Goal: Use online tool/utility: Use online tool/utility

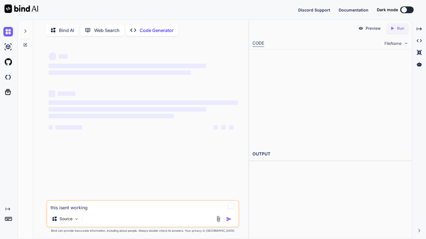
type textarea "x"
type textarea "using"
type textarea "x"
type textarea "using h"
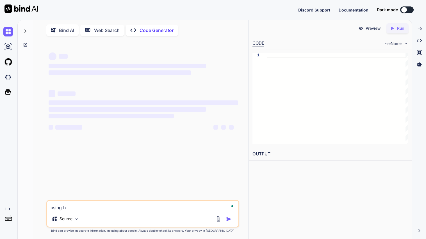
type textarea "x"
type textarea "using ht"
type textarea "x"
type textarea "using html"
type textarea "x"
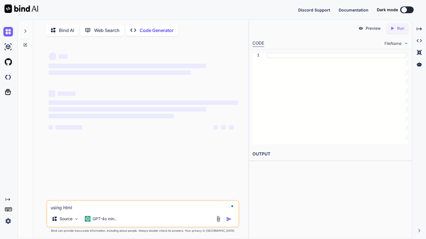
type textarea "using html c"
type textarea "x"
type textarea "using html cs"
type textarea "x"
type textarea "using html css"
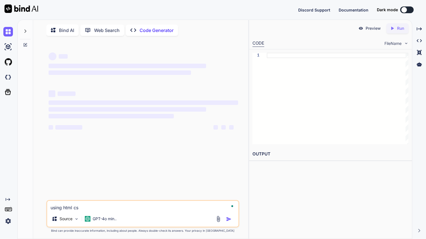
type textarea "x"
type textarea "using html css"
type textarea "x"
type textarea "using html css a"
type textarea "x"
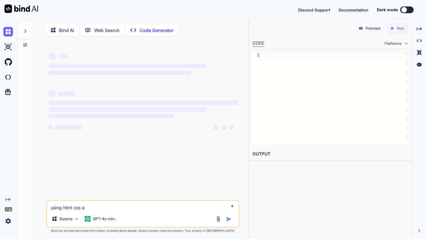
type textarea "using html css an"
type textarea "x"
type textarea "using html css and"
type textarea "x"
type textarea "using html css and"
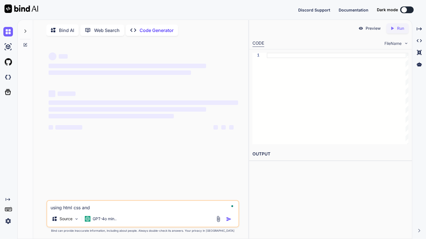
type textarea "x"
type textarea "using html css and j"
type textarea "x"
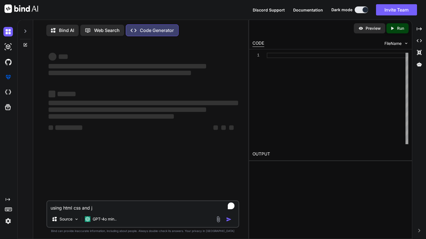
type textarea "using html css and ja"
type textarea "x"
type textarea "using html css and j"
type textarea "x"
type textarea "using html css and js"
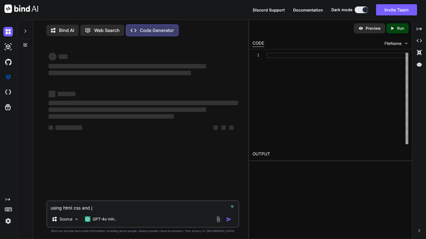
type textarea "x"
type textarea "using html css and js"
type textarea "x"
type textarea "using html css and js m"
type textarea "x"
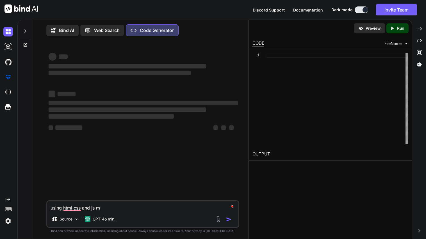
type textarea "using html css and js ma"
type textarea "x"
type textarea "using html css and [PERSON_NAME]"
type textarea "x"
type textarea "using html css and js make"
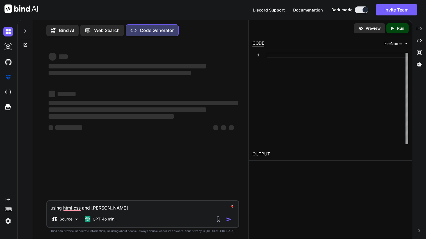
type textarea "x"
type textarea "using html css and js make"
type textarea "x"
type textarea "using html css and js make a"
type textarea "x"
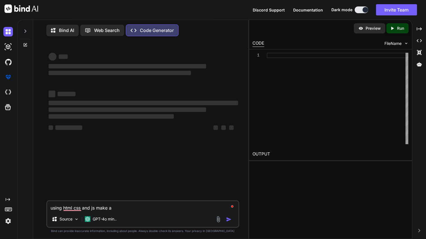
type textarea "using html css and js make a"
type textarea "x"
type textarea "using html css and js make a s"
type textarea "x"
type textarea "using html css and js make a sm"
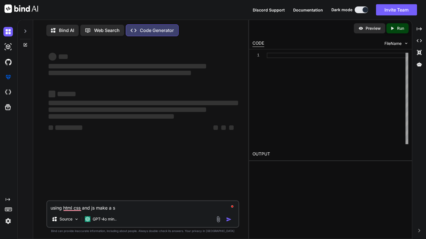
type textarea "x"
type textarea "using html css and js make a sma"
type textarea "x"
type textarea "using html css and js make a small pop"
type textarea "x"
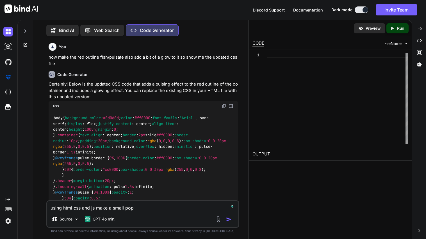
type textarea "using html css and js make a small popu"
type textarea "x"
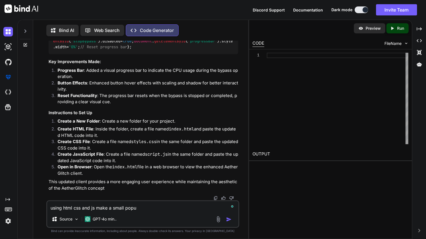
scroll to position [2, 0]
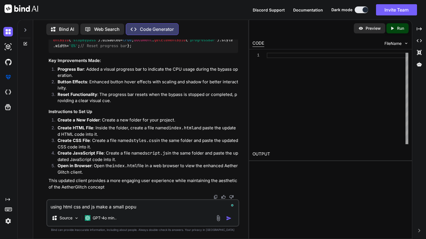
type textarea "using html css and js make a small popup"
type textarea "x"
type textarea "using html css and js make a small popup"
type textarea "x"
type textarea "using html css and js make a small popup a"
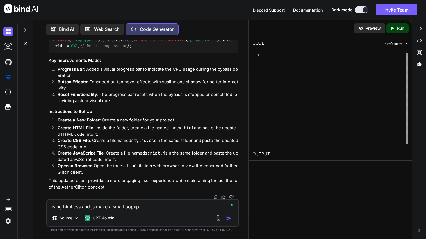
type textarea "x"
type textarea "using html css and js make a small popup at"
type textarea "x"
type textarea "using html css and js make a small popup at"
type textarea "x"
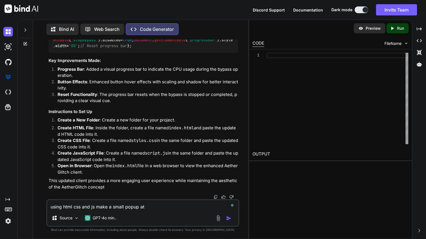
type textarea "using html css and js make a small popup at t"
type textarea "x"
type textarea "using html css and js make a small popup at th"
type textarea "x"
type textarea "using html css and js make a small popup at the"
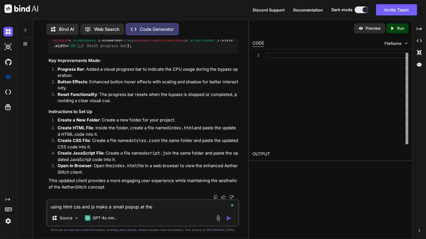
type textarea "x"
type textarea "using html css and js make a small popup at the t"
type textarea "x"
type textarea "using html css and js make a small popup at the to"
type textarea "x"
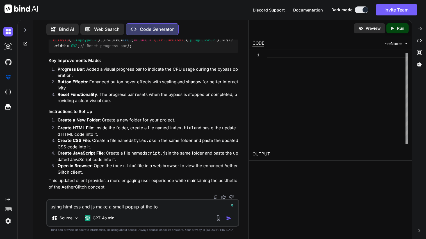
type textarea "using html css and js make a small popup at the top"
type textarea "x"
type textarea "using html css and js make a small popup at the top"
type textarea "x"
type textarea "using html css and js make a small popup at the top l"
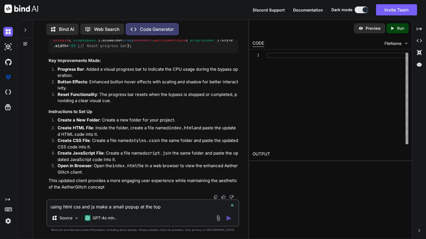
type textarea "x"
type textarea "using html css and js make a small popup at the top le"
type textarea "x"
type textarea "using html css and js make a small popup at the top lef"
type textarea "x"
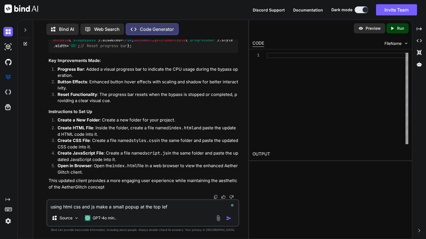
type textarea "using html css and js make a small popup at the top left"
type textarea "x"
type textarea "using html css and js make a small popup at the top left"
type textarea "x"
type textarea "using html css and js make a small popup at the top left s"
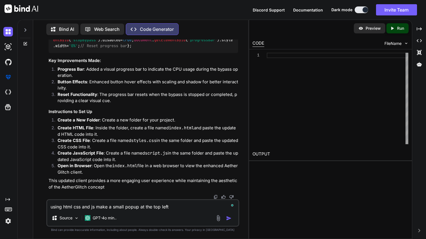
type textarea "x"
type textarea "using html css and js make a small popup at the top left si"
type textarea "x"
type textarea "using html css and js make a small popup at the top left sid"
type textarea "x"
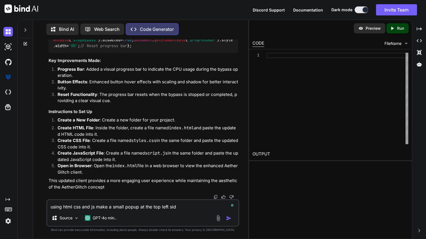
type textarea "using html css and js make a small popup at the top left side"
type textarea "x"
type textarea "using html css and js make a small popup at the top left side"
type textarea "x"
type textarea "using html css and js make a small popup at the top left side o"
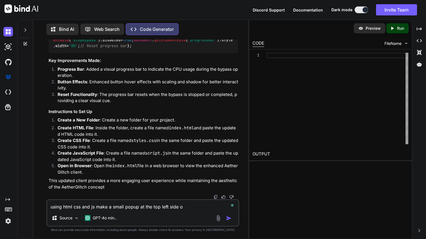
type textarea "x"
type textarea "using html css and js make a small popup at the top left side of"
type textarea "x"
type textarea "using html css and js make a small popup at the top left side ofr"
type textarea "x"
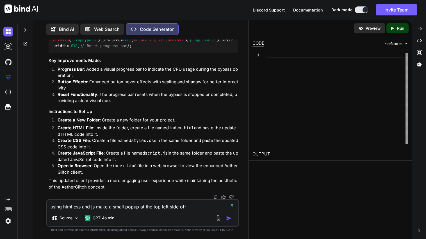
type textarea "using html css and js make a small popup at the top left side ofr"
type textarea "x"
type textarea "using html css and js make a small popup at the top left side ofr t"
type textarea "x"
type textarea "using html css and js make a small popup at the top left side ofr to"
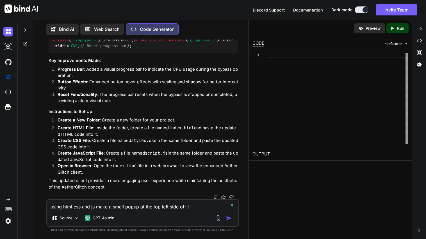
type textarea "x"
type textarea "using html css and js make a small popup at the top left side ofr to"
type textarea "x"
type textarea "using html css and js make a small popup at the top left side ofr to c"
type textarea "x"
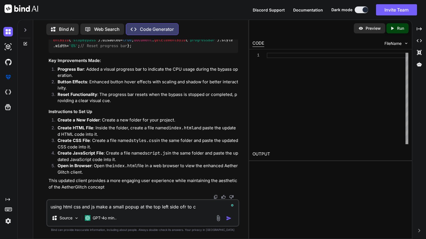
type textarea "using html css and js make a small popup at the top left side ofr to co"
type textarea "x"
type textarea "using html css and js make a small popup at the top left side ofr to cor"
type textarea "x"
type textarea "using html css and js make a small popup at the top left side ofr to corn"
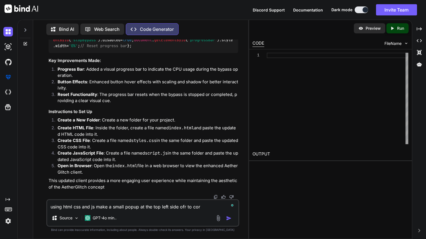
type textarea "x"
type textarea "using html css and js make a small popup at the top left side ofr to corne"
type textarea "x"
type textarea "using html css and js make a small popup at the top left side ofr to corner"
type textarea "x"
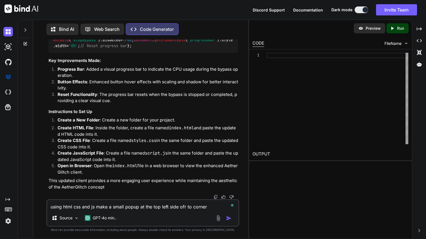
type textarea "using html css and js make a small popup at the top left side ofr to corner"
type textarea "x"
type textarea "using html css and js make a small popup at the top left side ofr to corner t"
type textarea "x"
type textarea "using html css and js make a small popup at the top left side ofr to corner th"
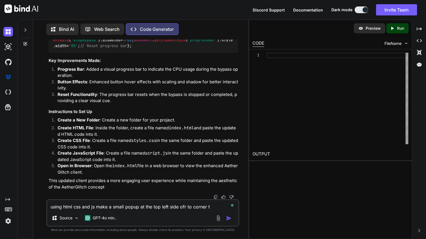
type textarea "x"
type textarea "using html css and js make a small popup at the top left side ofr to corner tha"
type textarea "x"
type textarea "using html css and js make a small popup at the top left side ofr to corner th"
type textarea "x"
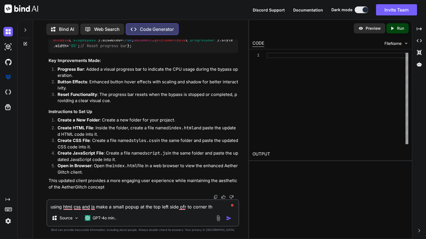
type textarea "using html css and js make a small popup at the top left side ofr to corner tha"
type textarea "x"
type textarea "using html css and js make a small popup at the top left side ofr to corner that"
type textarea "x"
type textarea "using html css and js make a small popup at the top left side ofr to corner that"
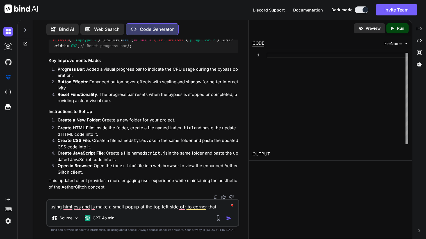
type textarea "x"
type textarea "using html css and js make a small popup at the top left side ofr to corner tha…"
type textarea "x"
type textarea "using html css and js make a small popup at the top left side ofr to corner tha…"
type textarea "x"
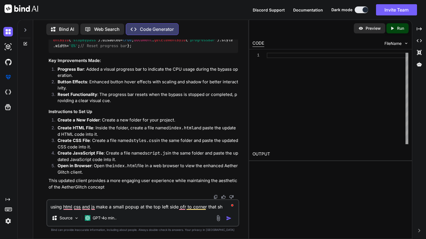
type textarea "using html css and js make a small popup at the top left side ofr to corner tha…"
type textarea "x"
type textarea "using html css and js make a small popup at the top left side ofr to corner tha…"
type textarea "x"
type textarea "using html css and js make a small popup at the top left side ofr to corner tha…"
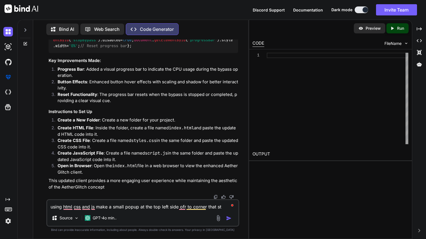
type textarea "x"
type textarea "using html css and js make a small popup at the top left side ofr to corner tha…"
type textarea "x"
type textarea "using html css and js make a small popup at the top left side ofr to corner tha…"
type textarea "x"
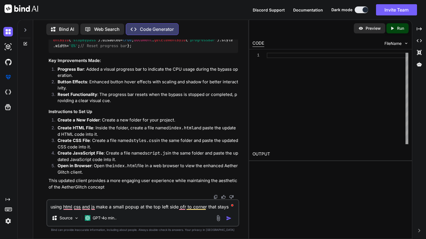
type textarea "using html css and js make a small popup at the top left side ofr to corner tha…"
type textarea "x"
type textarea "using html css and js make a small popup at the top left side ofr to corner tha…"
type textarea "x"
type textarea "using html css and js make a small popup at the top left side ofr to corner tha…"
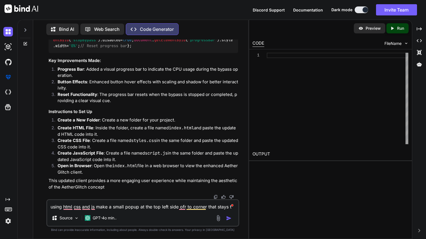
type textarea "x"
type textarea "using html css and js make a small popup at the top left side ofr to corner tha…"
type textarea "x"
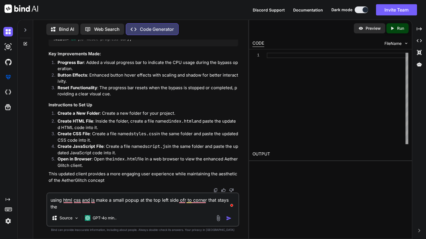
type textarea "using html css and js make a small popup at the top left side ofr to corner tha…"
type textarea "x"
type textarea "using html css and js make a small popup at the top left side ofr to corner tha…"
type textarea "x"
type textarea "using html css and js make a small popup at the top left side ofr to corner tha…"
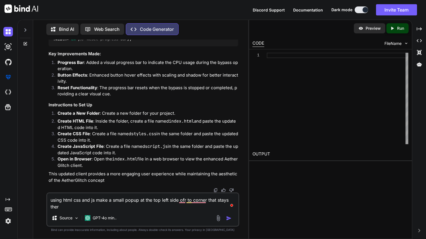
type textarea "x"
type textarea "using html css and js make a small popup at the top left side ofr to corner tha…"
type textarea "x"
type textarea "using html css and js make a small popup at the top left side ofr to corner tha…"
type textarea "x"
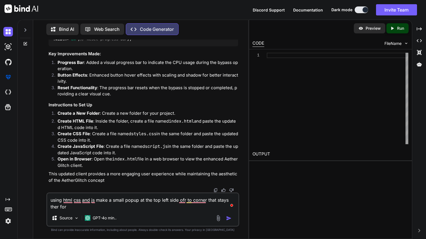
type textarea "using html css and js make a small popup at the top left side ofr to corner tha…"
type textarea "x"
type textarea "using html css and js make a small popup at the top left side ofr to corner tha…"
type textarea "x"
type textarea "using html css and js make a small popup at the top left side ofr to corner tha…"
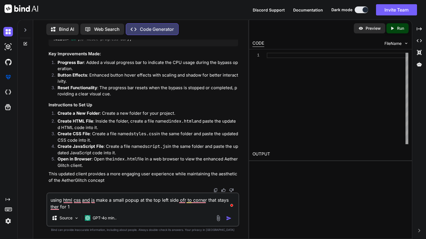
type textarea "x"
type textarea "using html css and js make a small popup at the top left side ofr to corner tha…"
type textarea "x"
type textarea "using html css and js make a small popup at the top left side ofr to corner tha…"
type textarea "x"
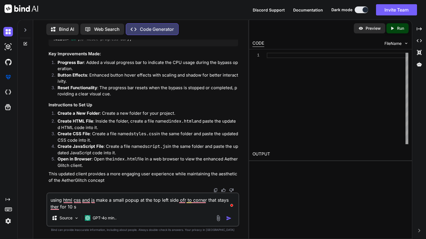
type textarea "using html css and js make a small popup at the top left side ofr to corner tha…"
type textarea "x"
type textarea "using html css and js make a small popup at the top left side ofr to corner tha…"
type textarea "x"
type textarea "using html css and js make a small popup at the top left side ofr to corner tha…"
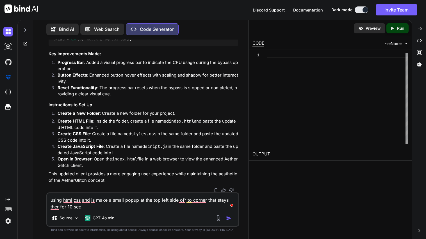
type textarea "x"
type textarea "using html css and js make a small popup at the top left side ofr to corner tha…"
type textarea "x"
type textarea "using html css and js make a small popup at the top left side ofr to corner tha…"
type textarea "x"
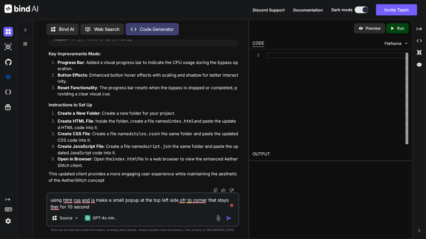
type textarea "using html css and js make a small popup at the top left side ofr to corner tha…"
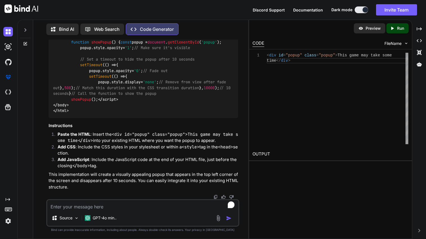
scroll to position [6776, 0]
click at [131, 205] on textarea "To enrich screen reader interactions, please activate Accessibility in Grammarl…" at bounding box center [142, 205] width 191 height 10
paste textarea "<!DOCTYPE html> <html lang="en"> <head> <meta charset="UTF-8"> <meta name="view…"
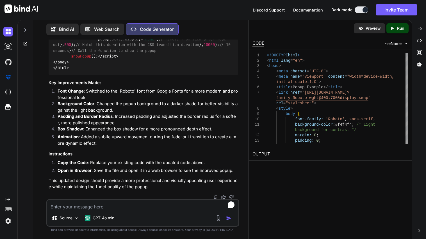
scroll to position [7241, 0]
